Goal: Task Accomplishment & Management: Use online tool/utility

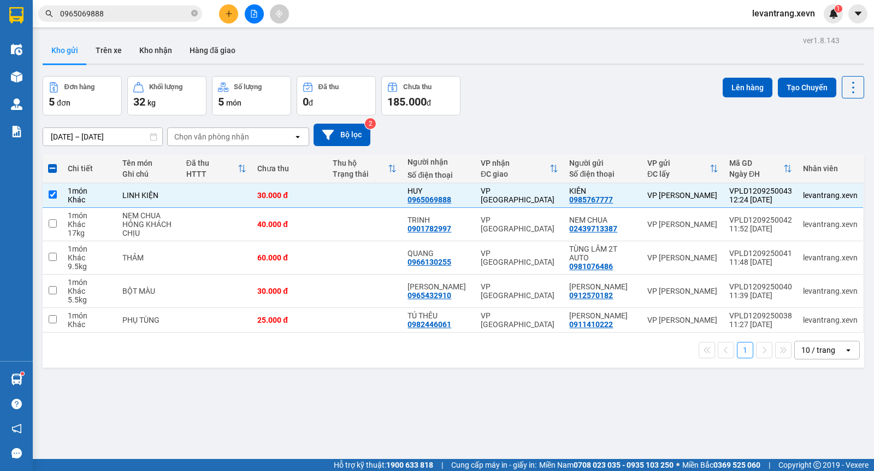
drag, startPoint x: 170, startPoint y: 419, endPoint x: 181, endPoint y: 412, distance: 13.5
click at [171, 418] on div "ver 1.8.143 Kho gửi Trên xe Kho nhận Hàng đã giao Đơn hàng 5 đơn Khối lượng 32 …" at bounding box center [453, 268] width 831 height 471
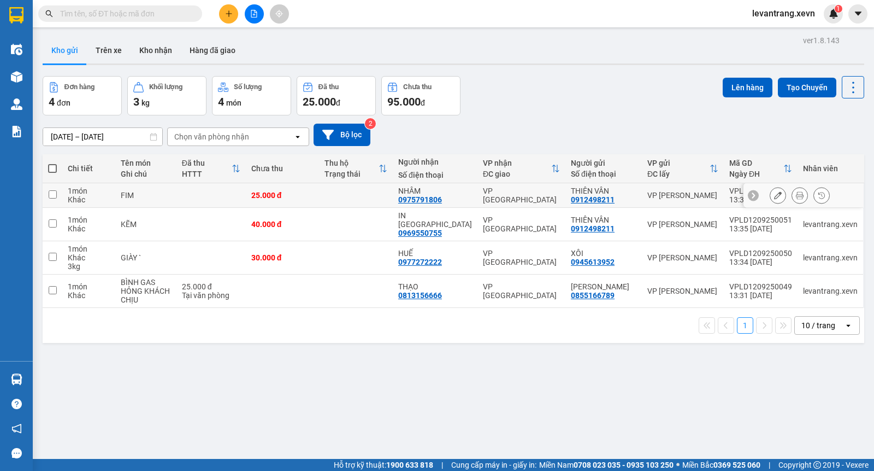
click at [167, 197] on div "FIM" at bounding box center [146, 195] width 50 height 9
checkbox input "true"
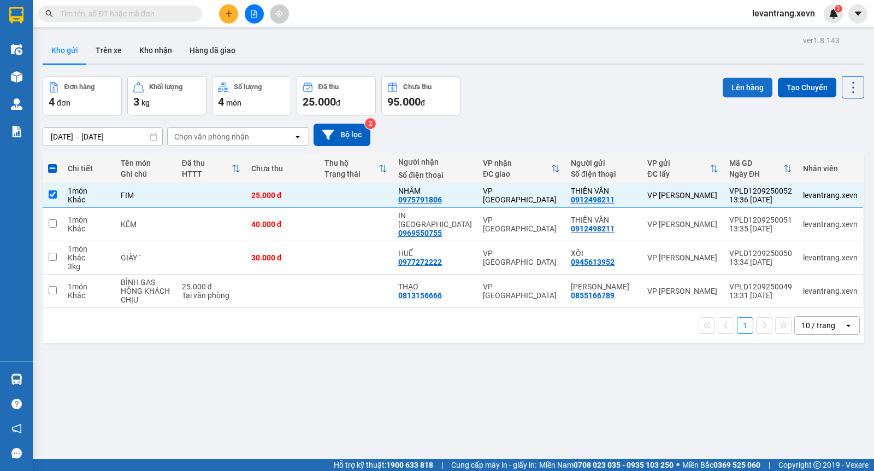
click at [739, 87] on button "Lên hàng" at bounding box center [748, 88] width 50 height 20
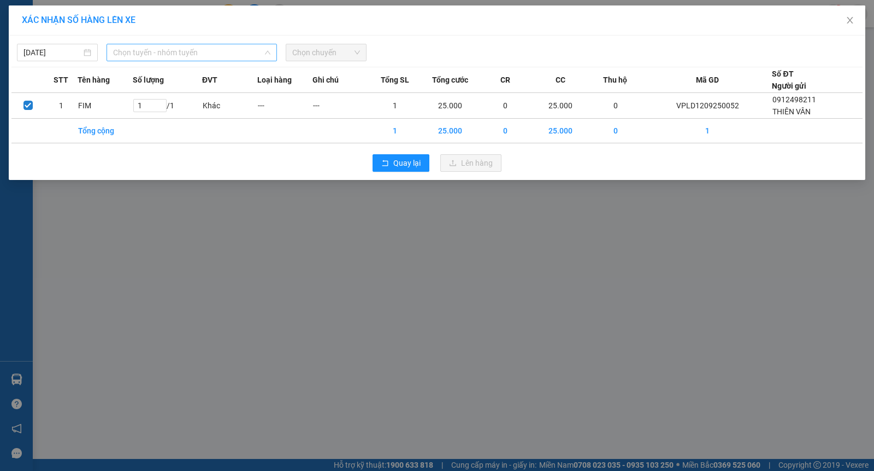
click at [146, 56] on span "Chọn tuyến - nhóm tuyến" at bounding box center [191, 52] width 157 height 16
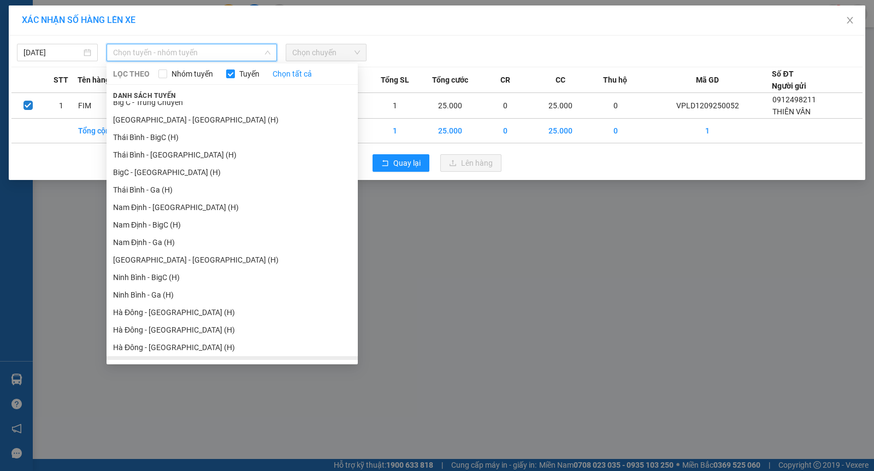
scroll to position [1314, 0]
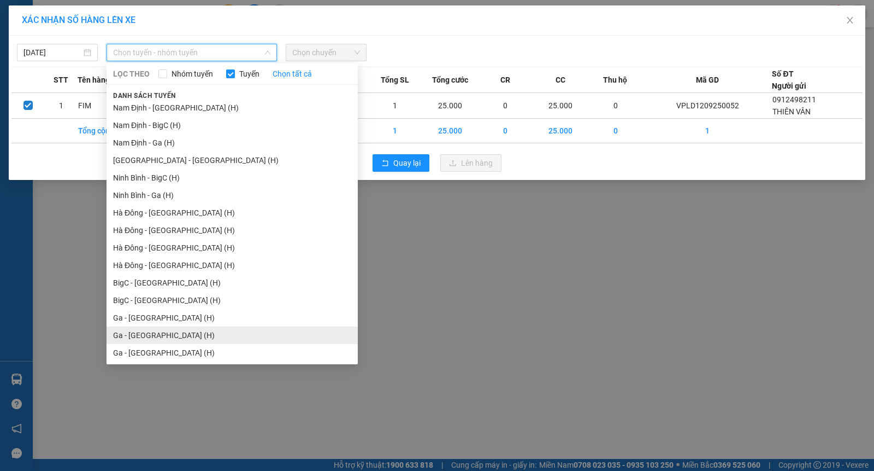
click at [130, 341] on li "Ga - [GEOGRAPHIC_DATA] (H)" at bounding box center [232, 334] width 251 height 17
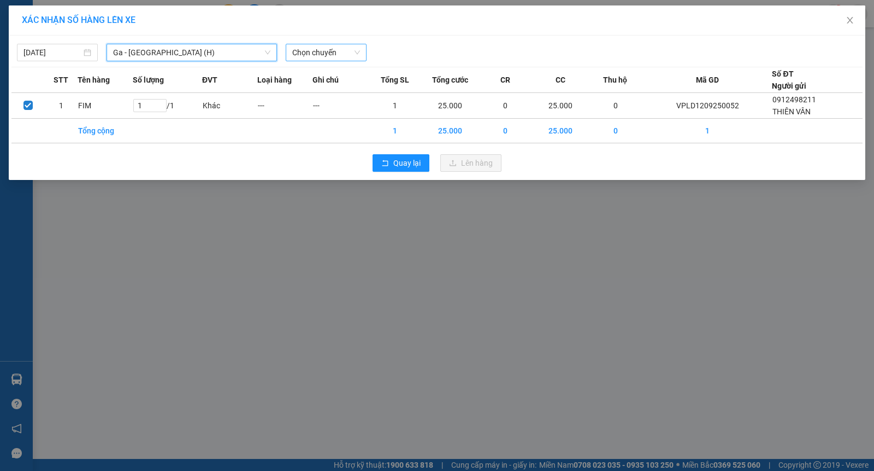
click at [298, 51] on span "Chọn chuyến" at bounding box center [326, 52] width 68 height 16
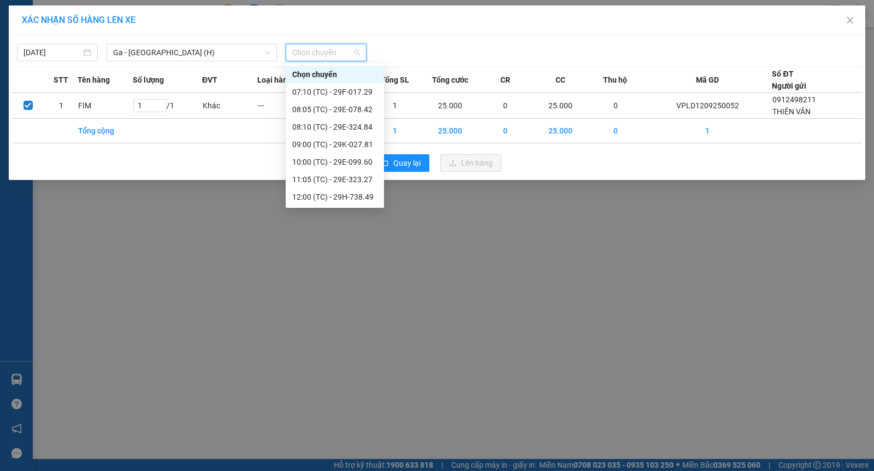
scroll to position [87, 0]
click at [347, 198] on div "14:00 (TC) - 29G-023.38" at bounding box center [334, 197] width 85 height 12
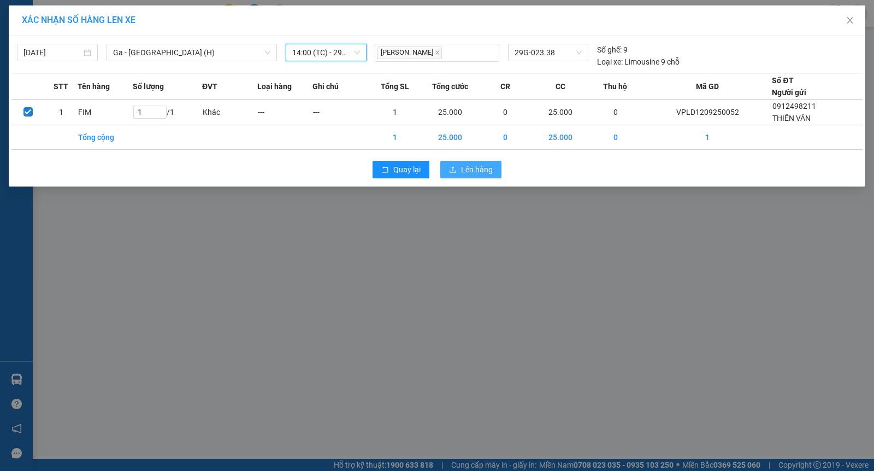
click at [468, 171] on span "Lên hàng" at bounding box center [477, 169] width 32 height 12
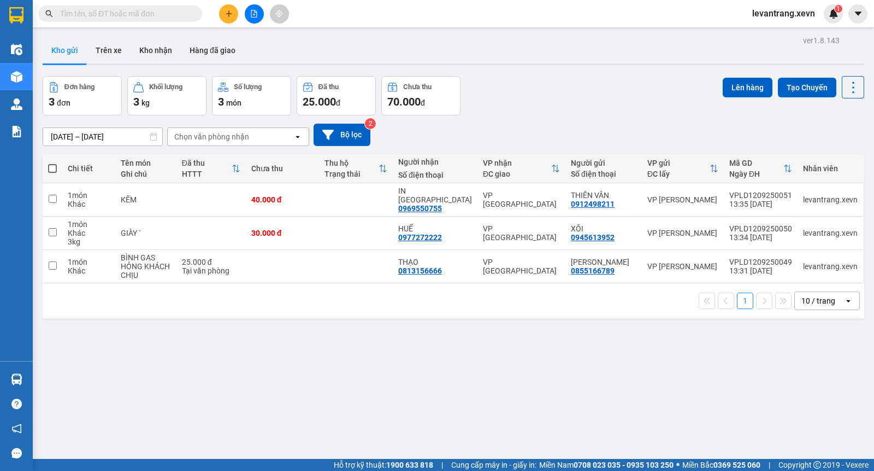
click at [543, 98] on div "Đơn hàng 3 đơn Khối lượng 3 kg Số lượng 3 món Đã thu 25.000 đ Chưa thu 70.000 đ…" at bounding box center [454, 95] width 822 height 39
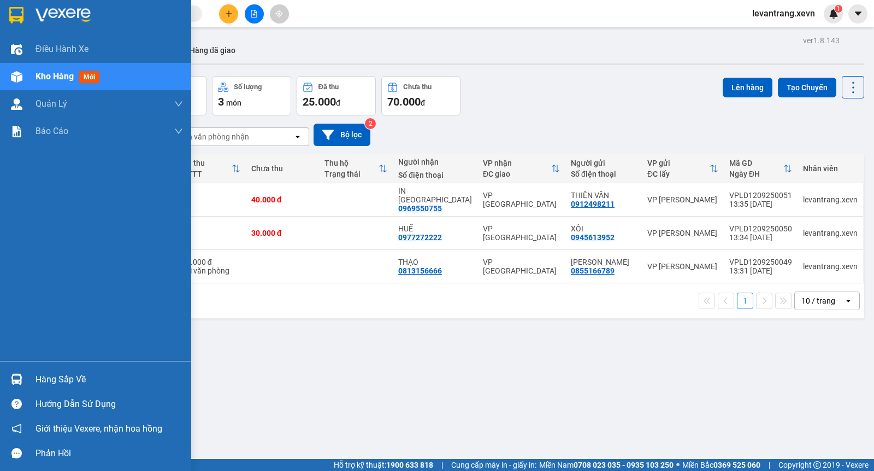
click at [15, 378] on img at bounding box center [16, 378] width 11 height 11
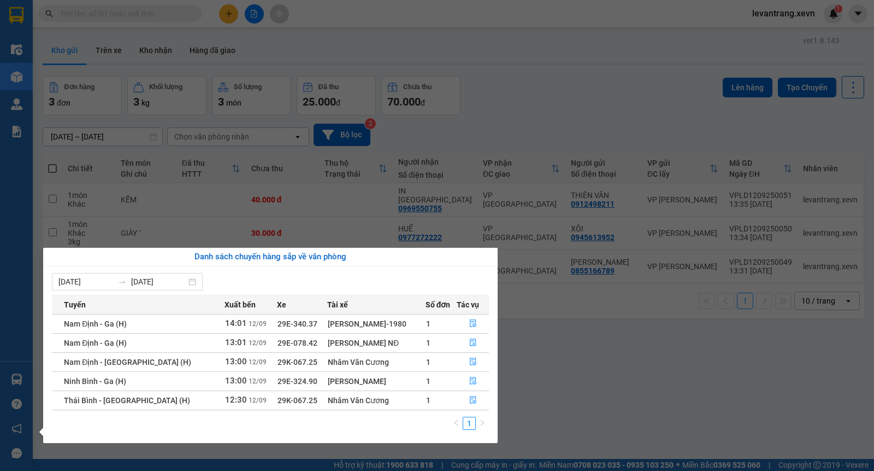
click at [427, 34] on section "Kết quả tìm kiếm ( 0 ) Bộ lọc No Data levantrang.xevn 1 Điều hành xe Kho hàng m…" at bounding box center [437, 235] width 874 height 471
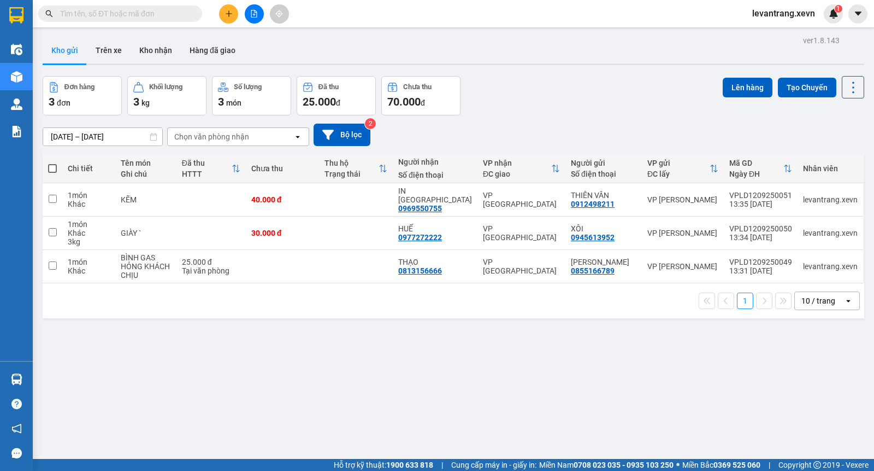
click at [167, 15] on input "text" at bounding box center [124, 14] width 129 height 12
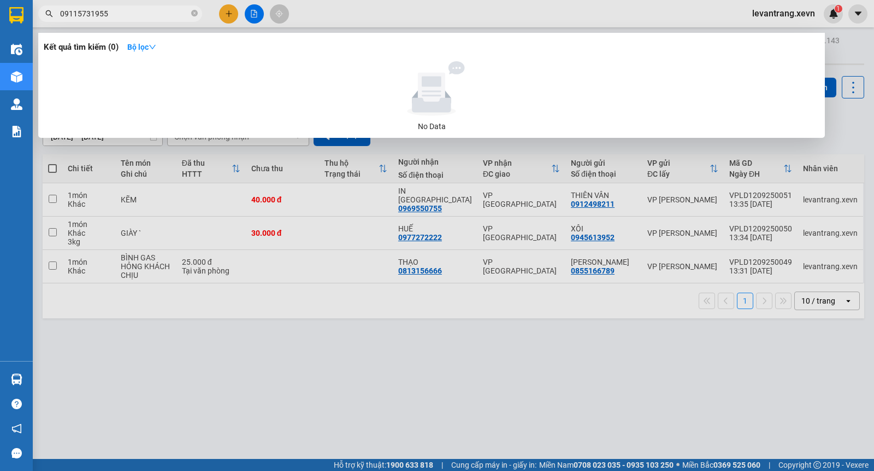
click at [83, 13] on input "09115731955" at bounding box center [124, 14] width 129 height 12
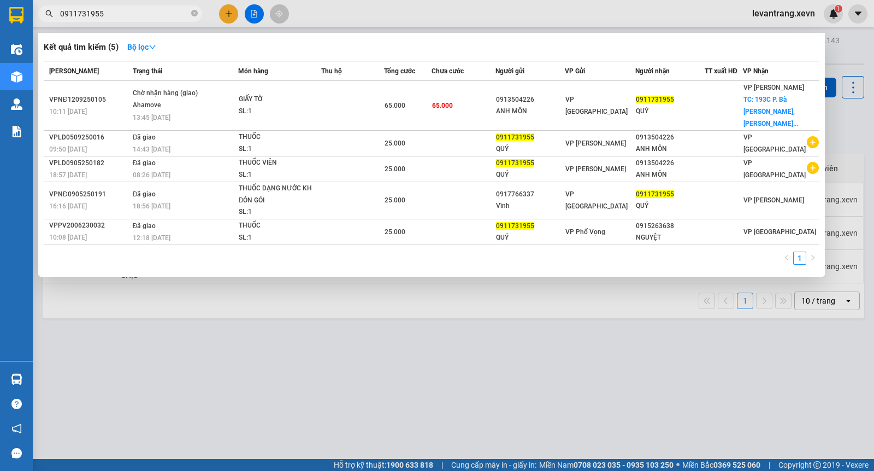
type input "0911731955"
click at [324, 383] on div at bounding box center [437, 235] width 874 height 471
